Goal: Find specific page/section: Find specific page/section

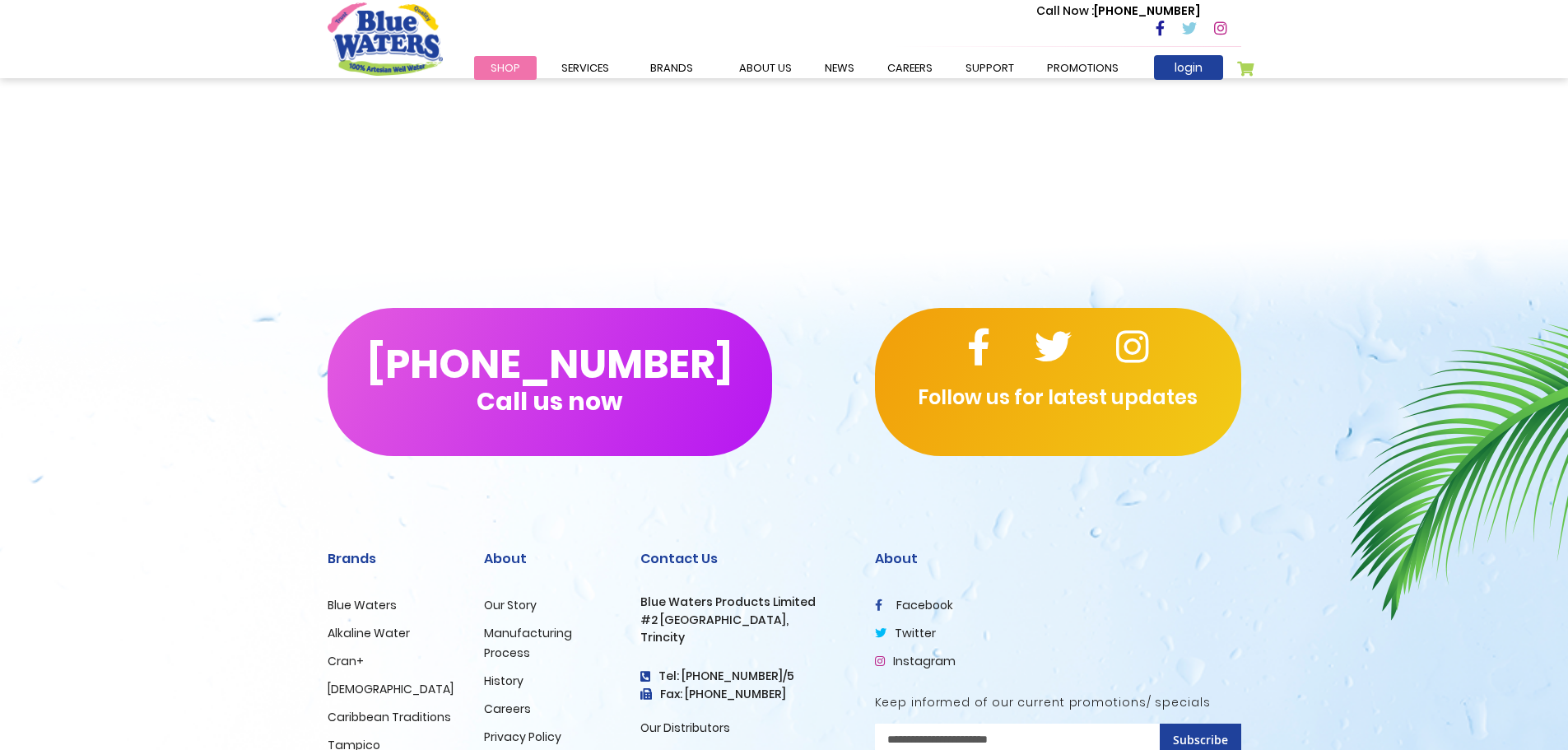
scroll to position [3202, 0]
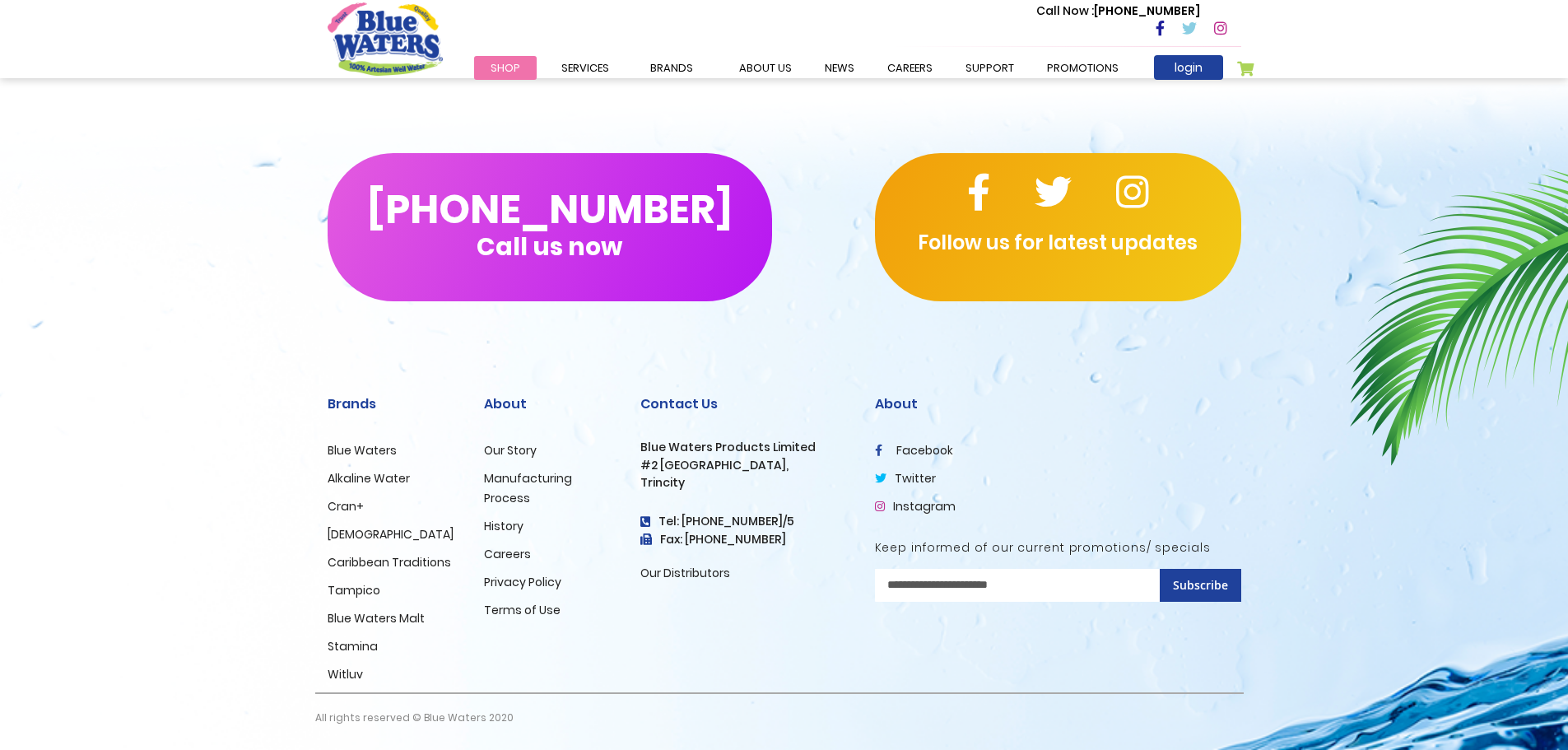
click at [657, 578] on link "Our Distributors" at bounding box center [685, 573] width 90 height 16
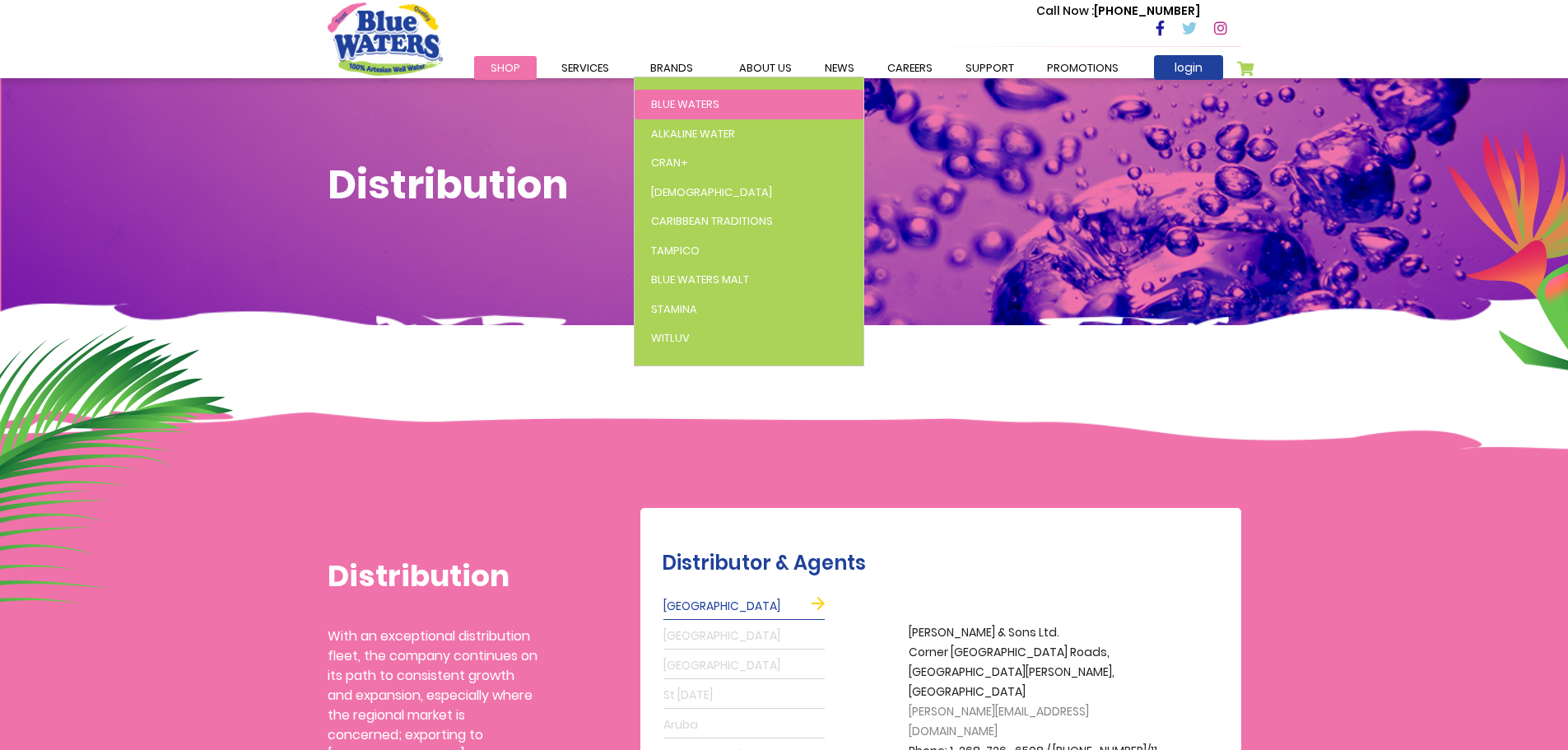
click at [677, 106] on span "Blue Waters" at bounding box center [685, 104] width 68 height 15
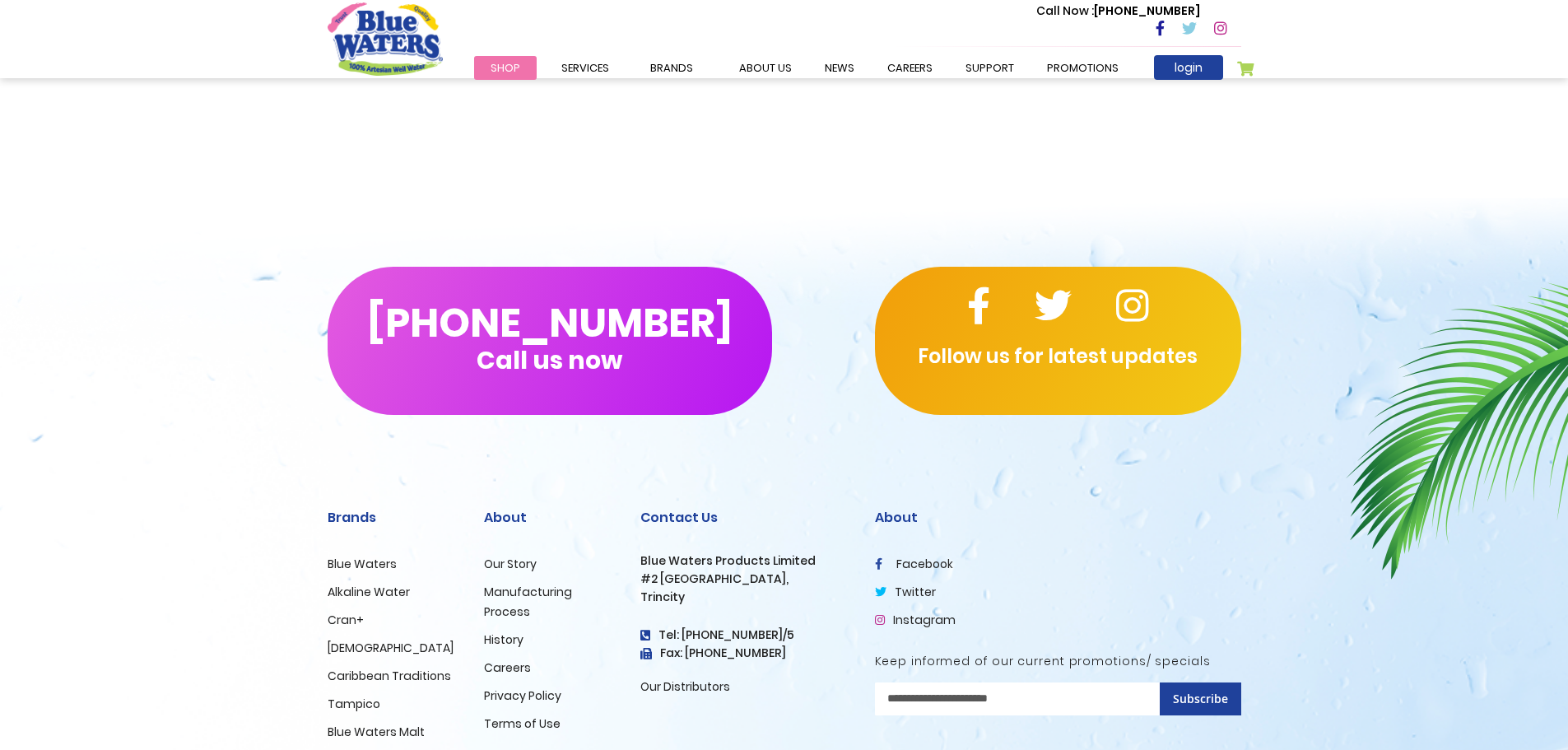
scroll to position [2413, 0]
